Goal: Find specific page/section: Find specific page/section

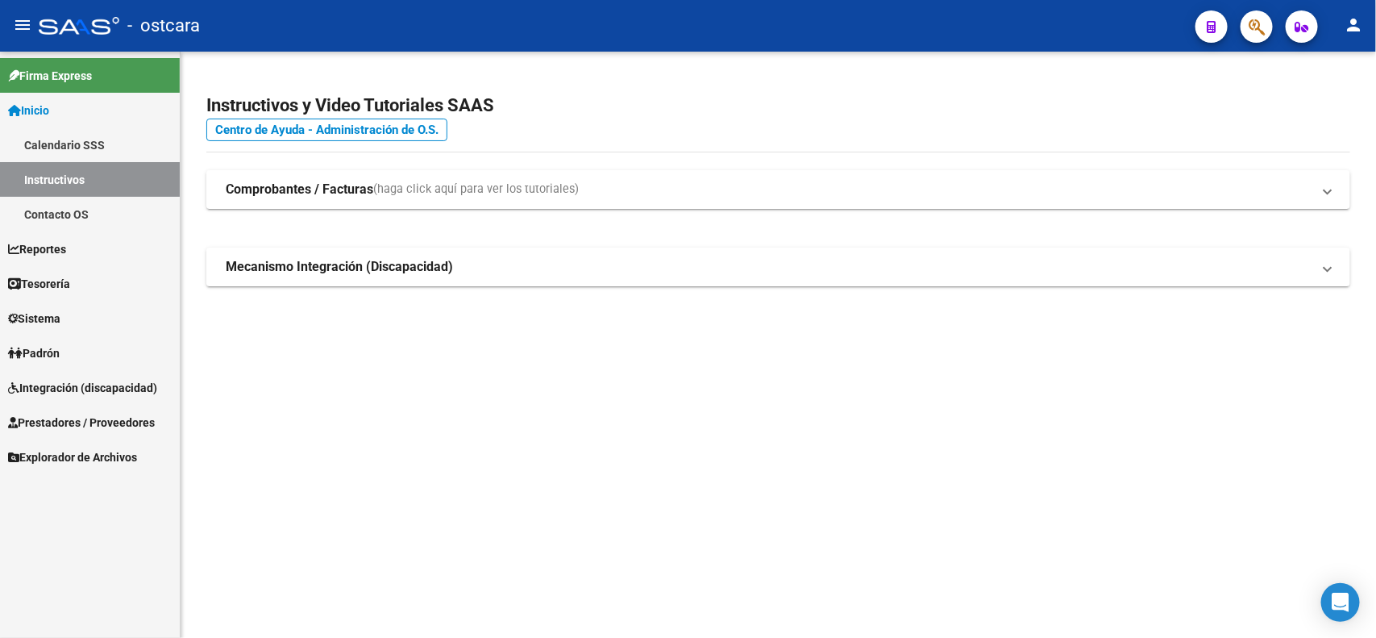
click at [70, 400] on link "Integración (discapacidad)" at bounding box center [90, 387] width 180 height 35
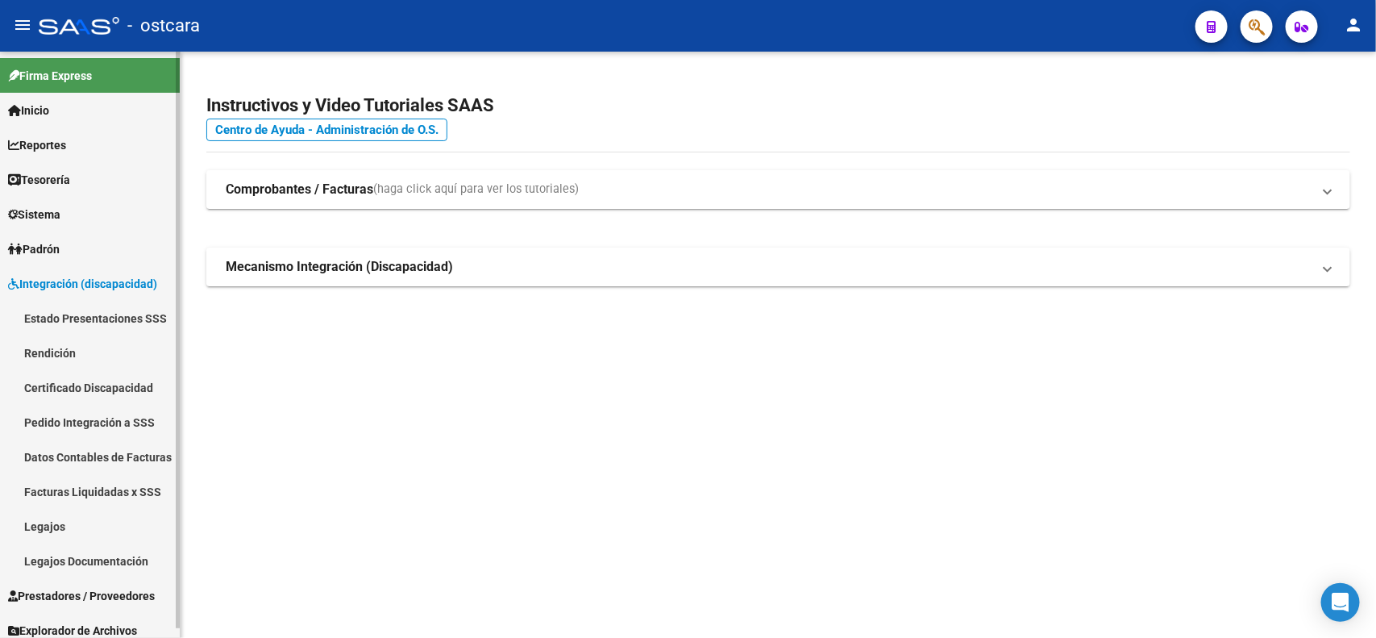
click at [69, 532] on link "Legajos" at bounding box center [90, 526] width 180 height 35
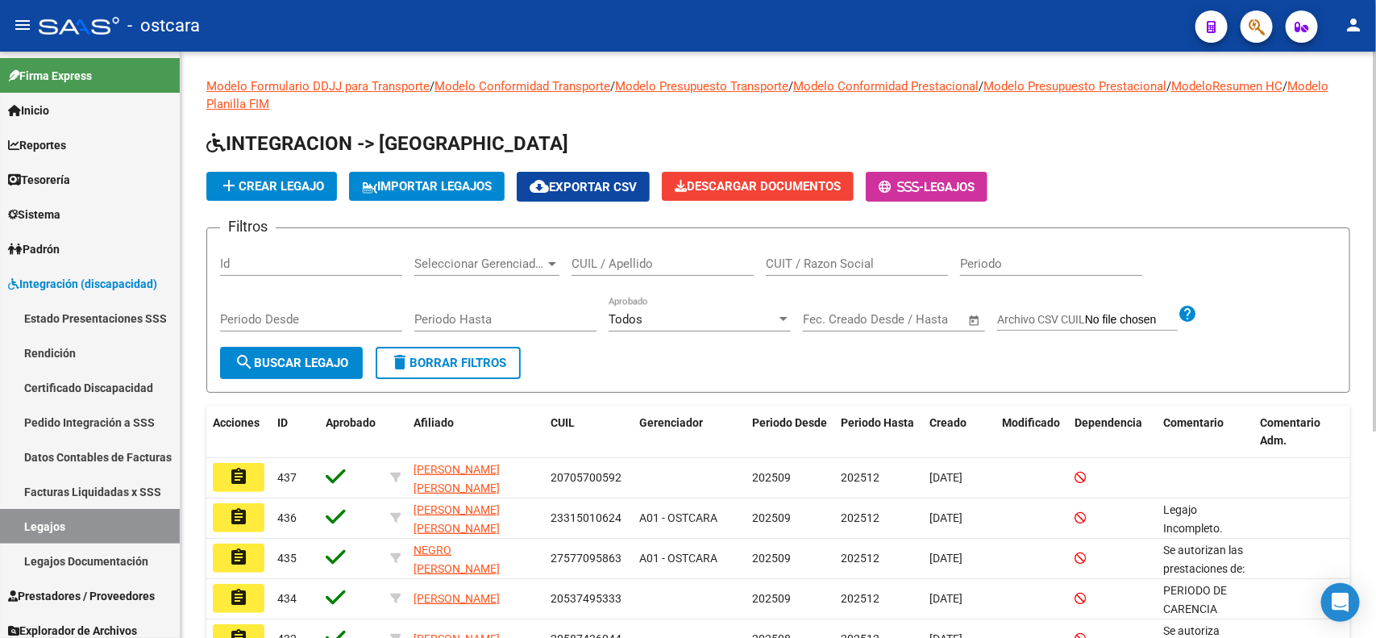
click at [617, 254] on div "CUIL / Apellido" at bounding box center [663, 258] width 182 height 35
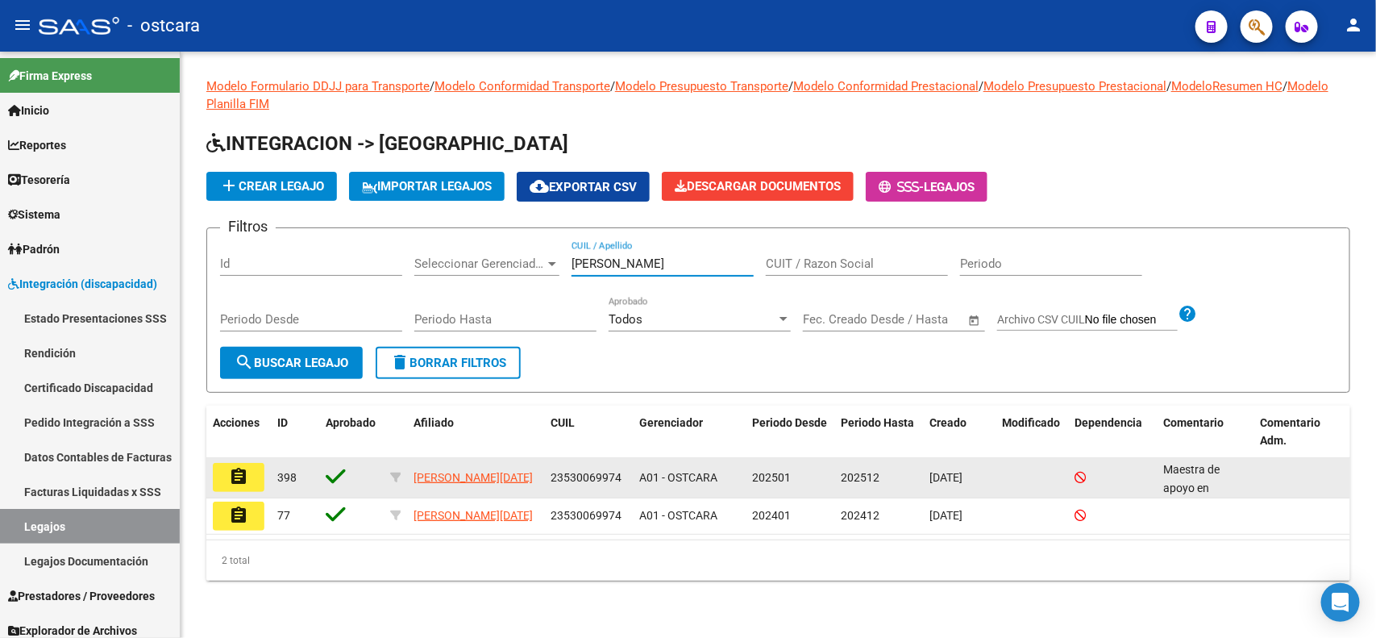
type input "[PERSON_NAME]"
click at [244, 472] on mat-icon "assignment" at bounding box center [238, 476] width 19 height 19
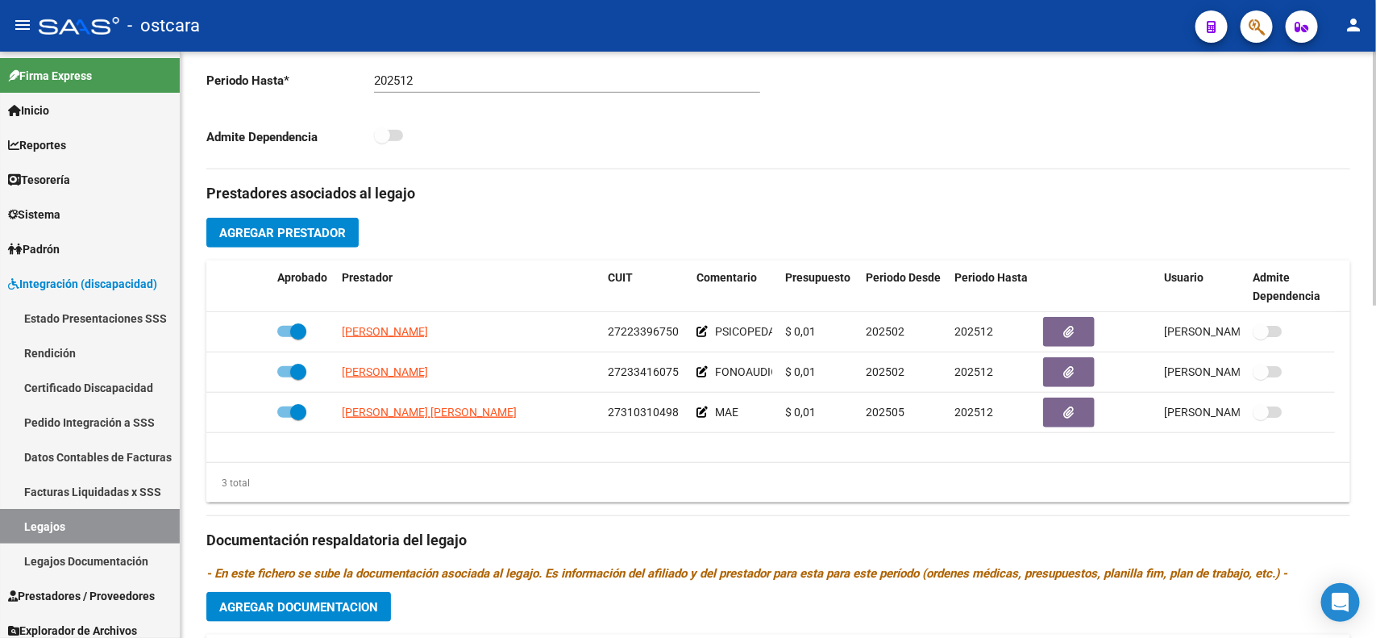
scroll to position [497, 0]
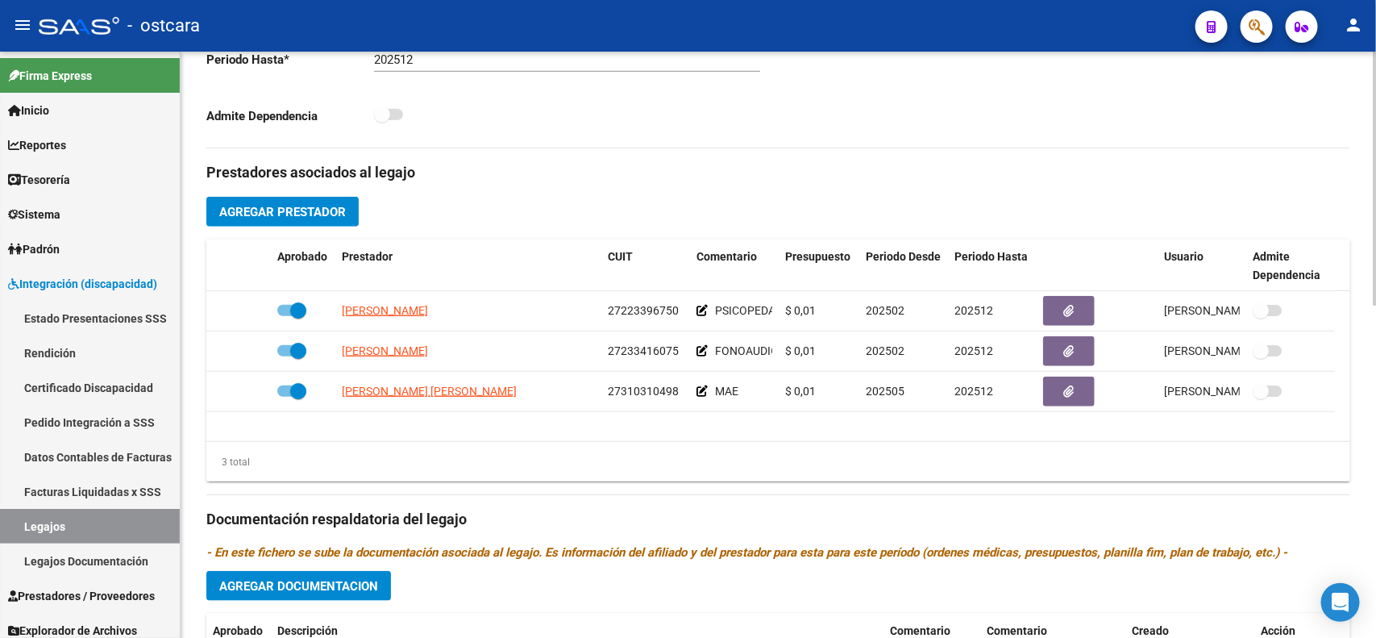
click at [1375, 414] on div at bounding box center [1375, 394] width 4 height 254
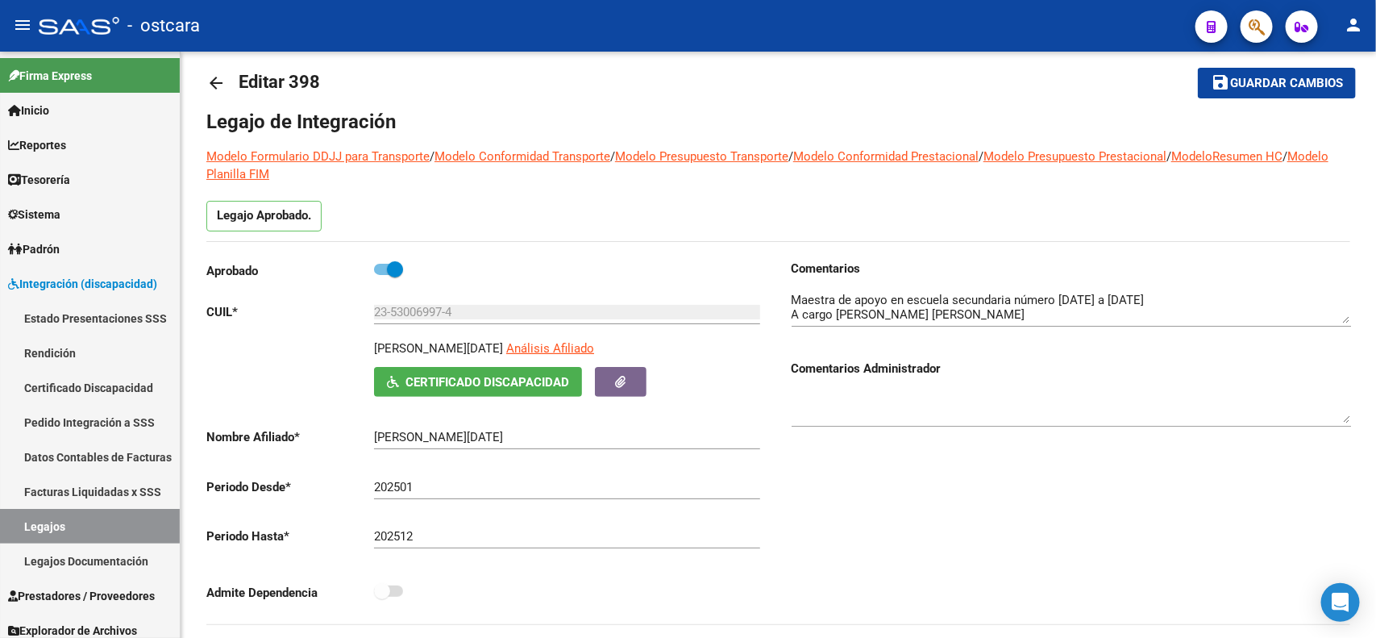
scroll to position [0, 0]
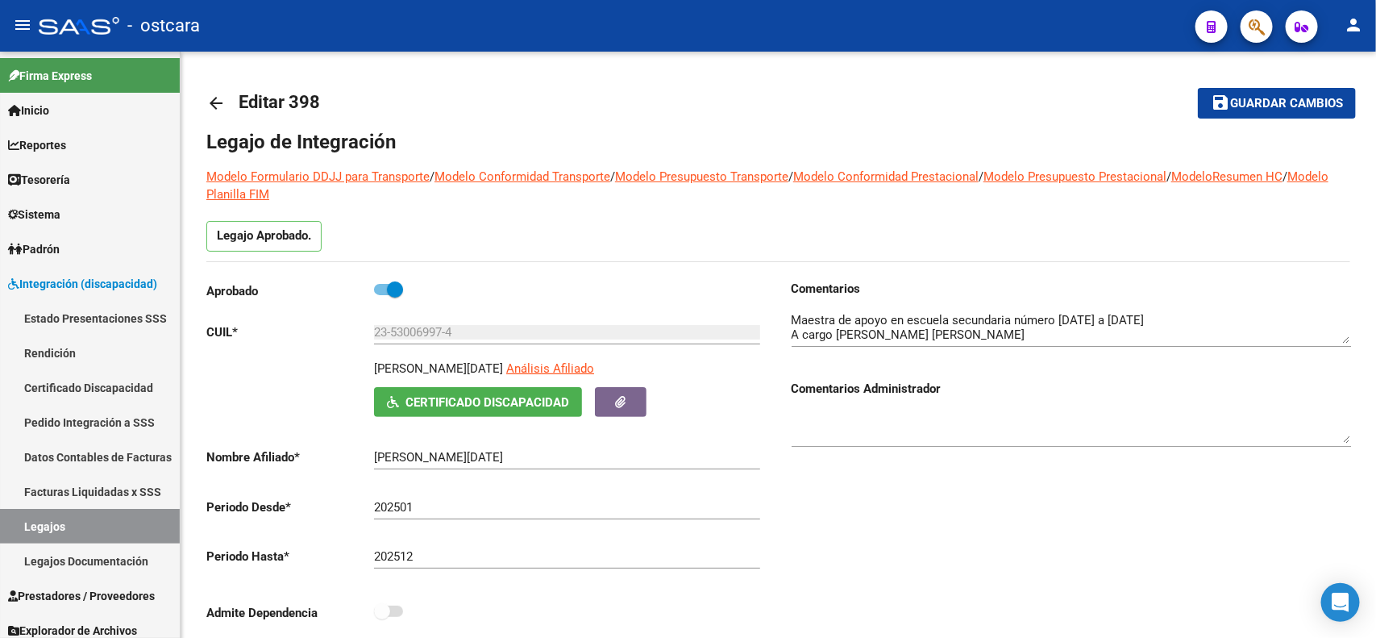
click at [222, 97] on mat-icon "arrow_back" at bounding box center [215, 103] width 19 height 19
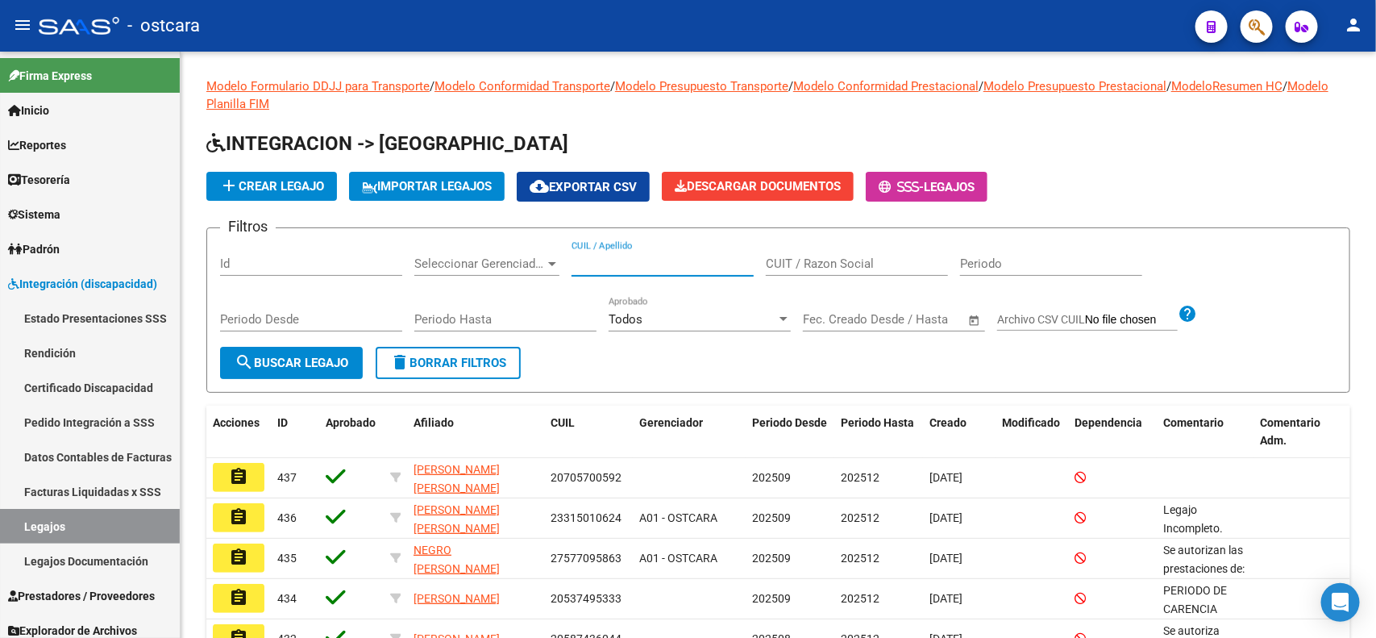
click at [637, 260] on input "CUIL / Apellido" at bounding box center [663, 263] width 182 height 15
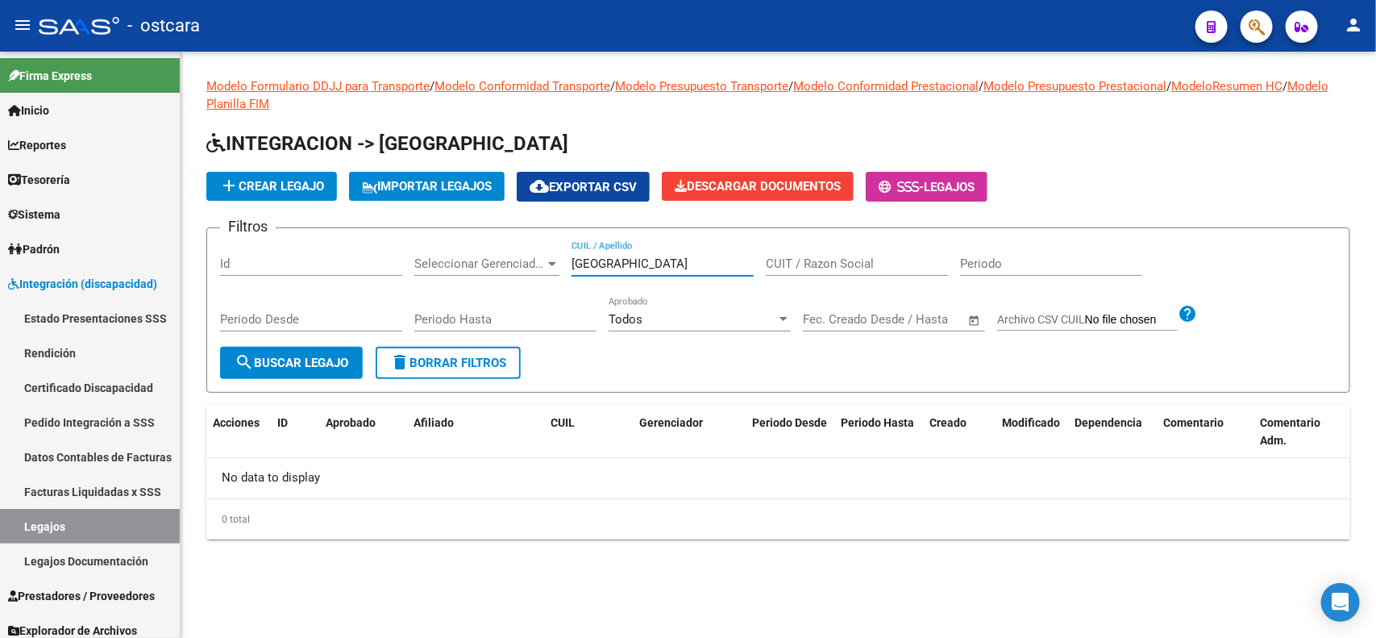
type input "[GEOGRAPHIC_DATA]"
